Goal: Task Accomplishment & Management: Manage account settings

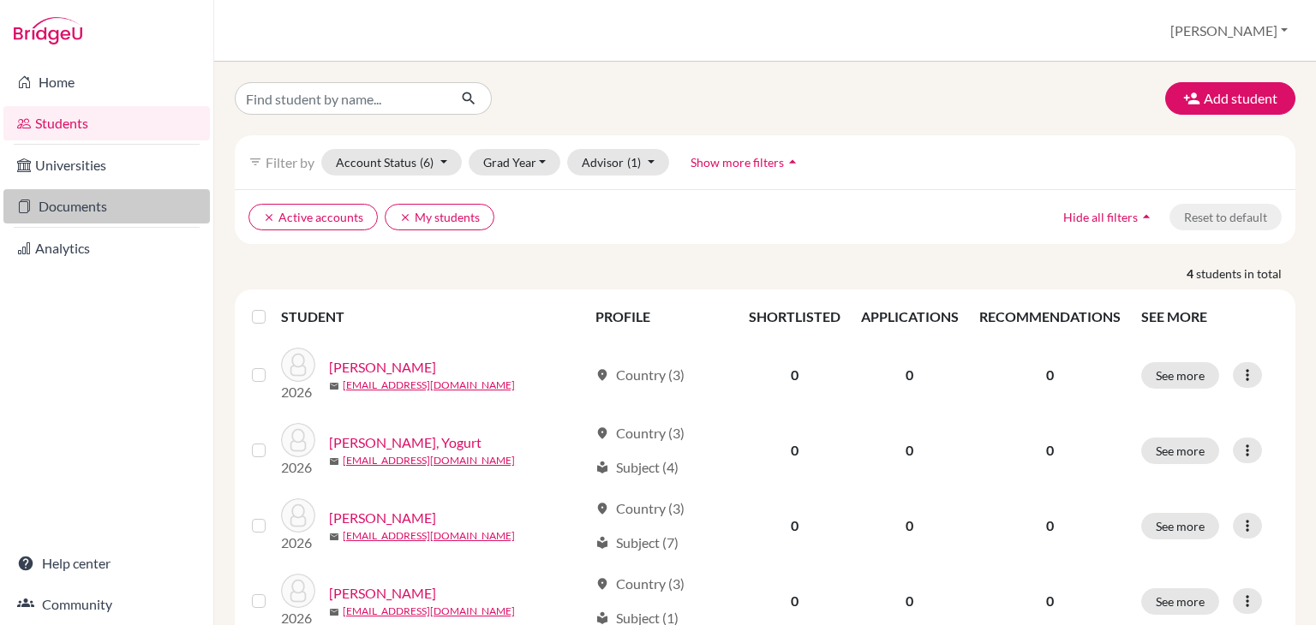
click at [87, 209] on link "Documents" at bounding box center [106, 206] width 206 height 34
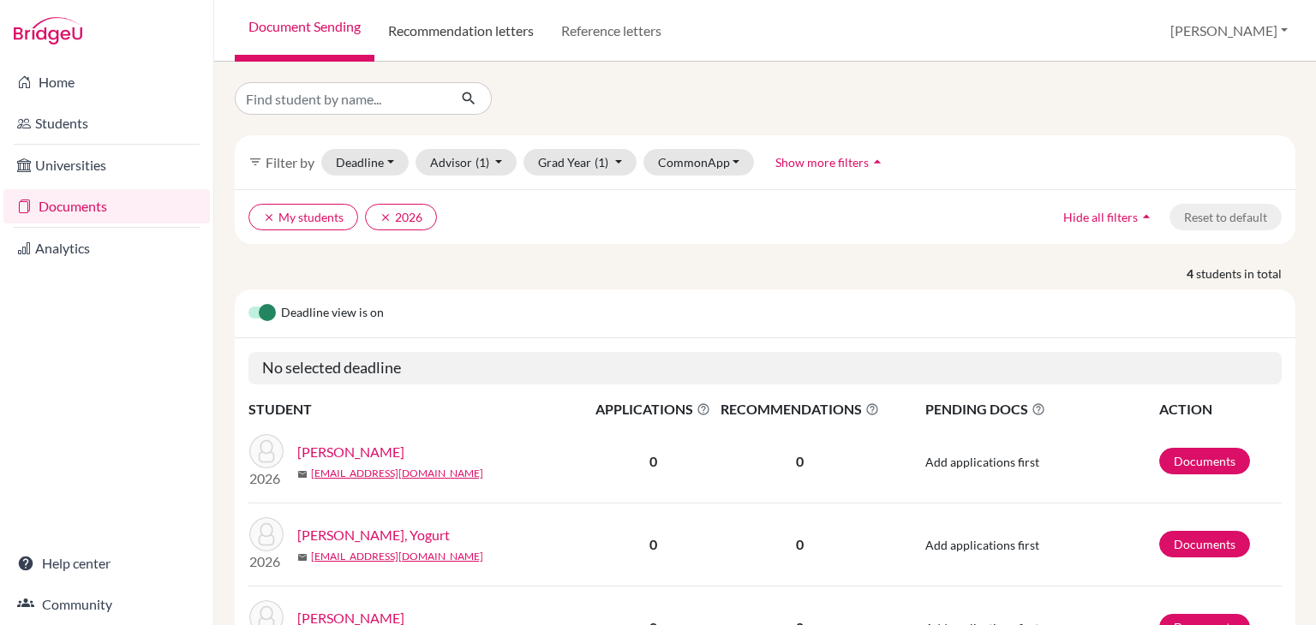
click at [469, 24] on link "Recommendation letters" at bounding box center [460, 31] width 173 height 62
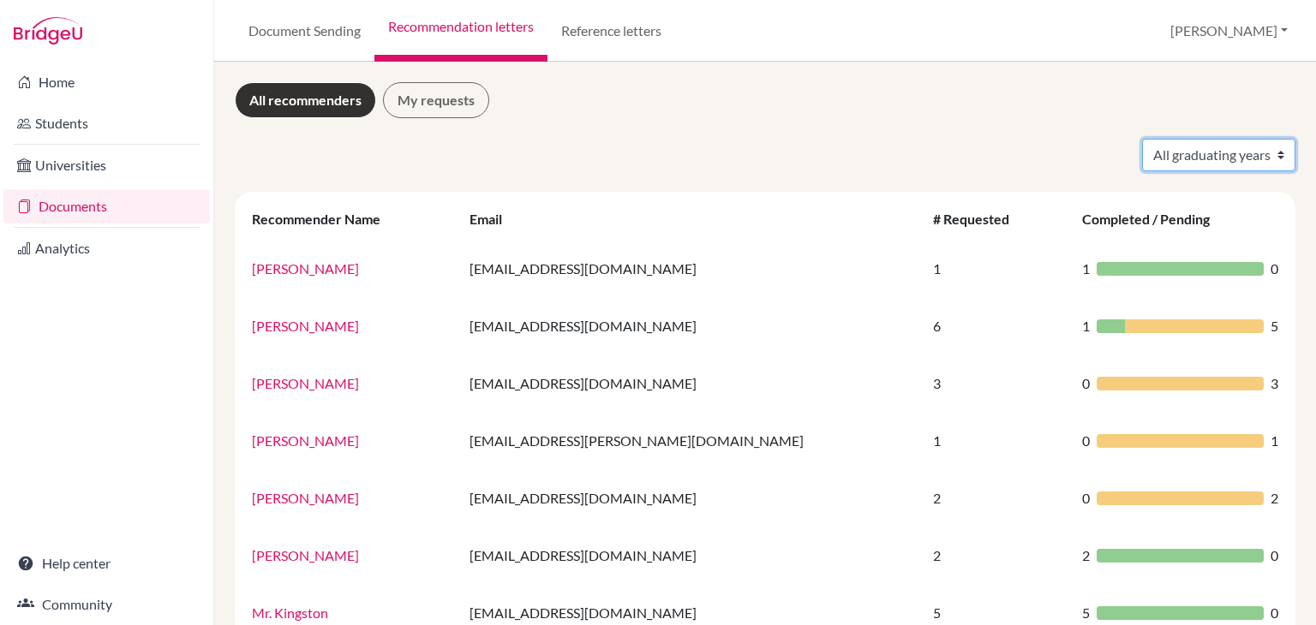
click at [1242, 152] on select "All graduating years 2025 2026" at bounding box center [1218, 155] width 153 height 33
select select "2026"
click at [1142, 139] on select "All graduating years 2025 2026" at bounding box center [1218, 155] width 153 height 33
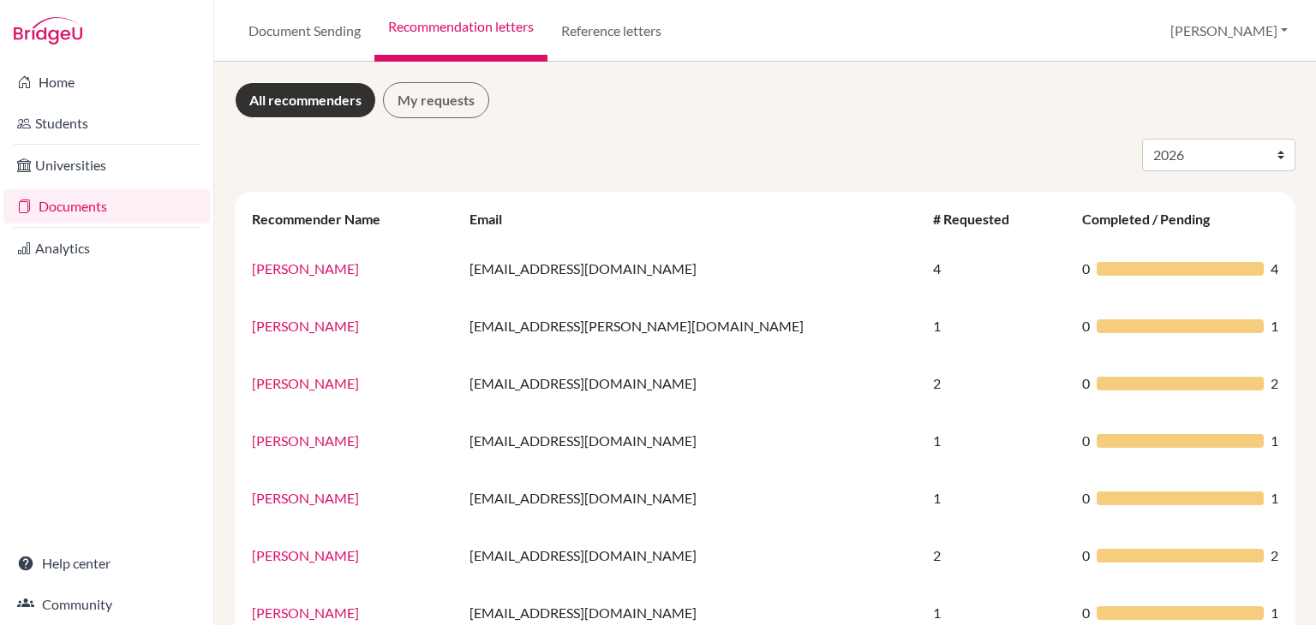
select select "2026"
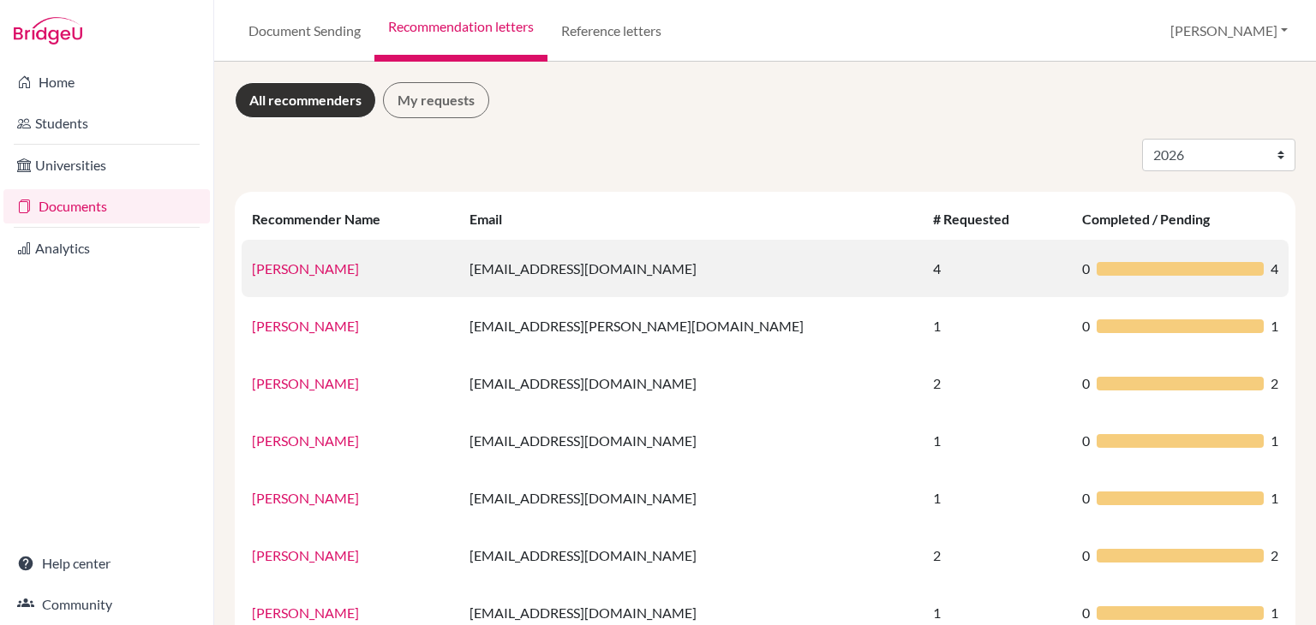
scroll to position [64, 0]
